Goal: Find specific page/section: Find specific page/section

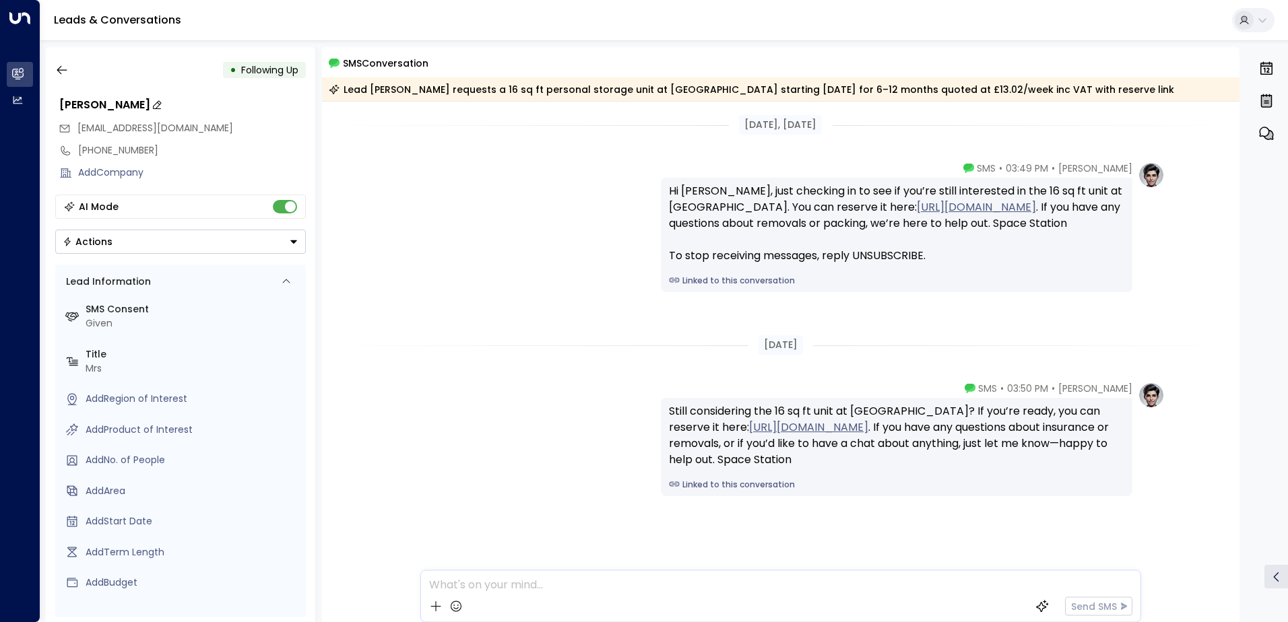
scroll to position [4, 0]
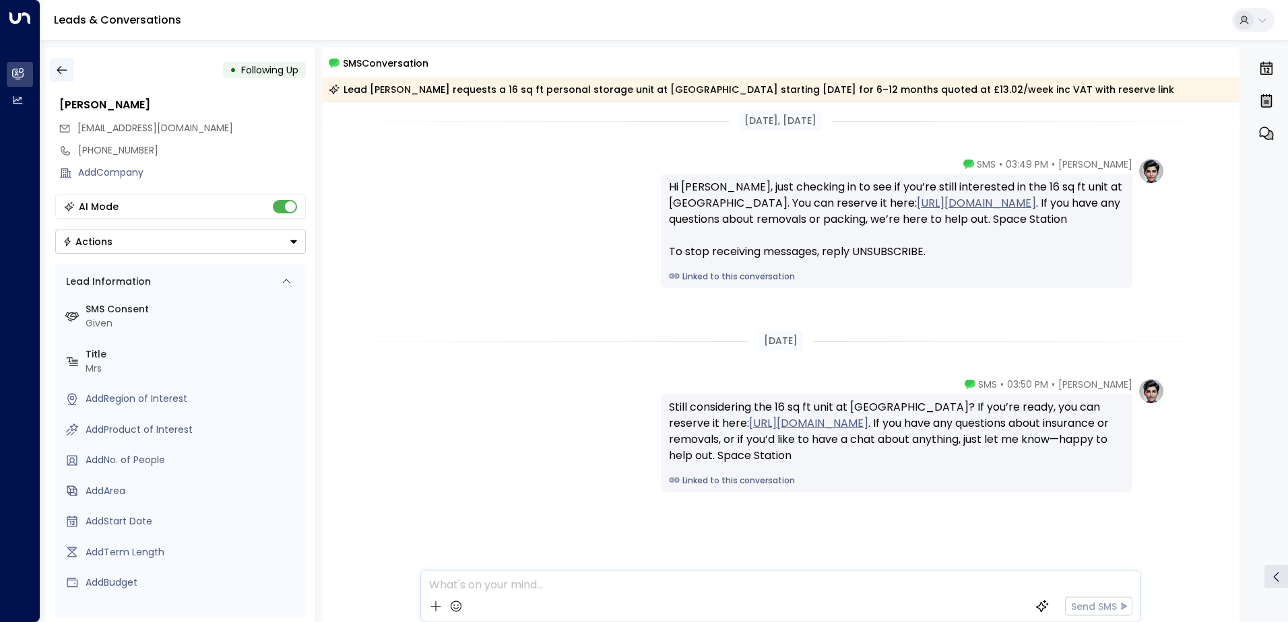
click at [65, 69] on icon "button" at bounding box center [61, 69] width 13 height 13
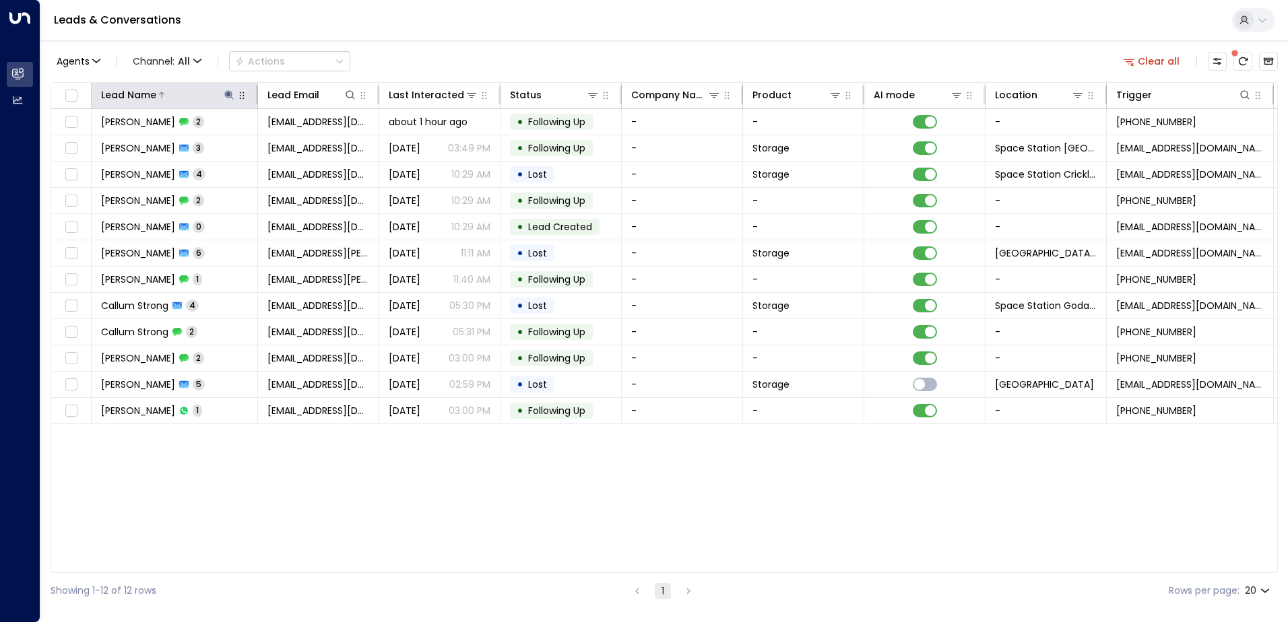
click at [229, 96] on icon at bounding box center [228, 94] width 9 height 9
type input "*"
type input "********"
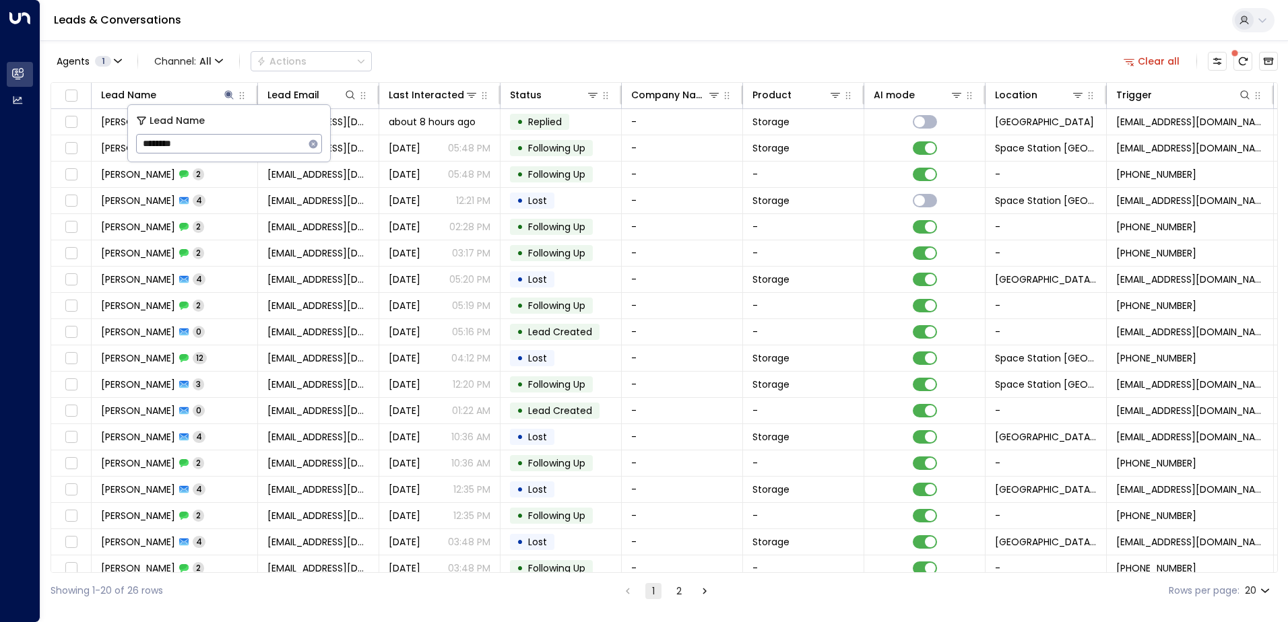
click at [496, 55] on div "Agents 1 Channel: All Actions Clear all" at bounding box center [664, 61] width 1227 height 28
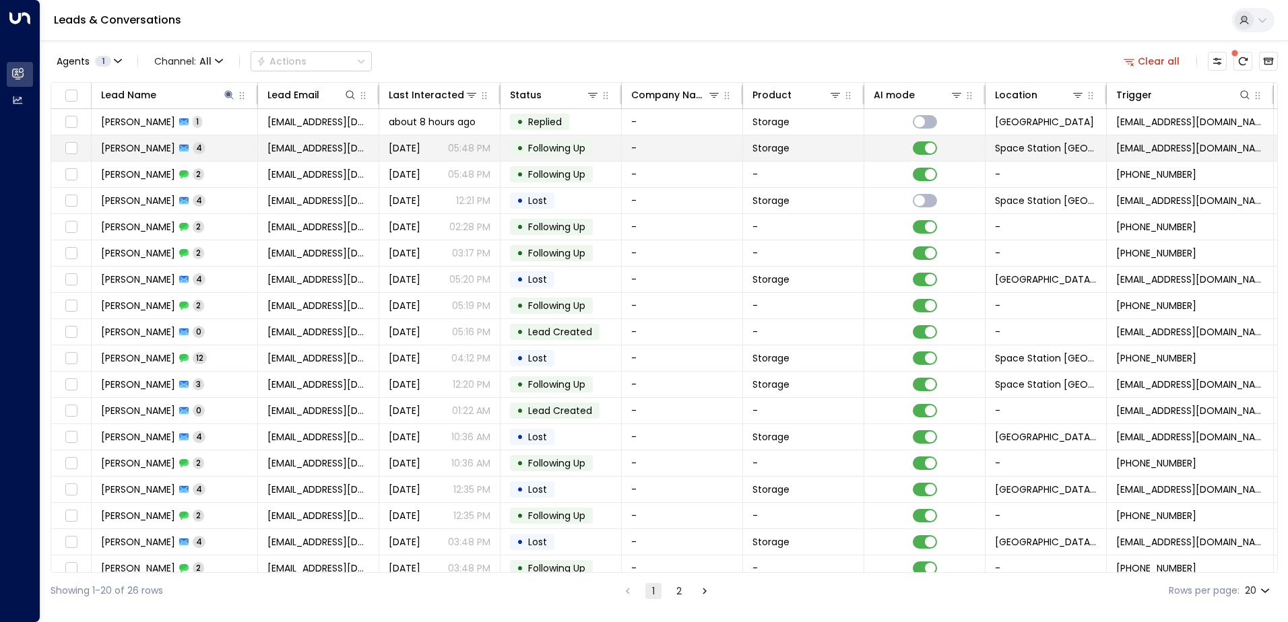
click at [482, 144] on p "05:48 PM" at bounding box center [469, 147] width 42 height 13
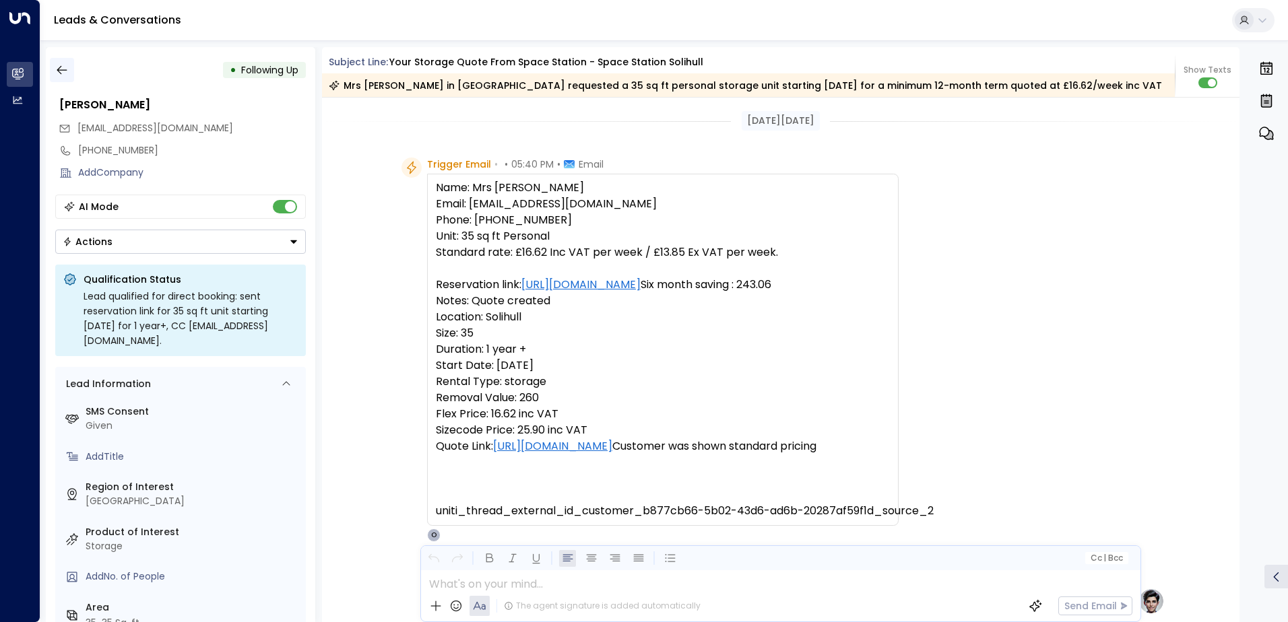
click at [65, 65] on icon "button" at bounding box center [61, 69] width 13 height 13
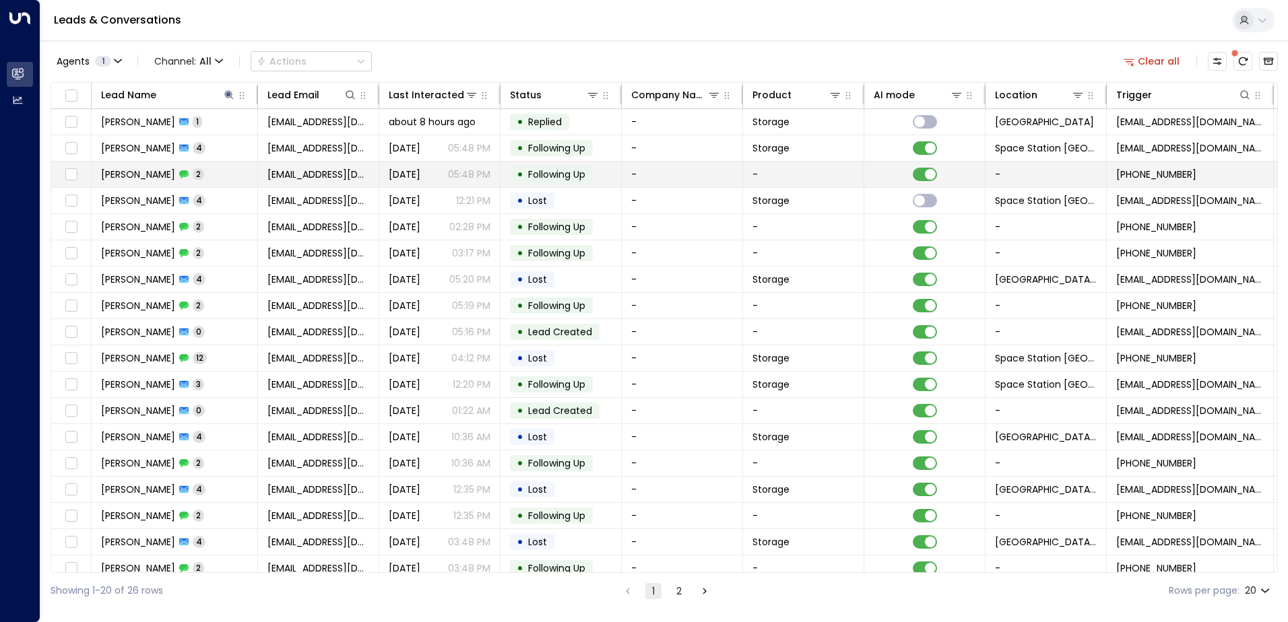
click at [213, 170] on td "[PERSON_NAME] 2" at bounding box center [175, 175] width 166 height 26
